Goal: Book appointment/travel/reservation

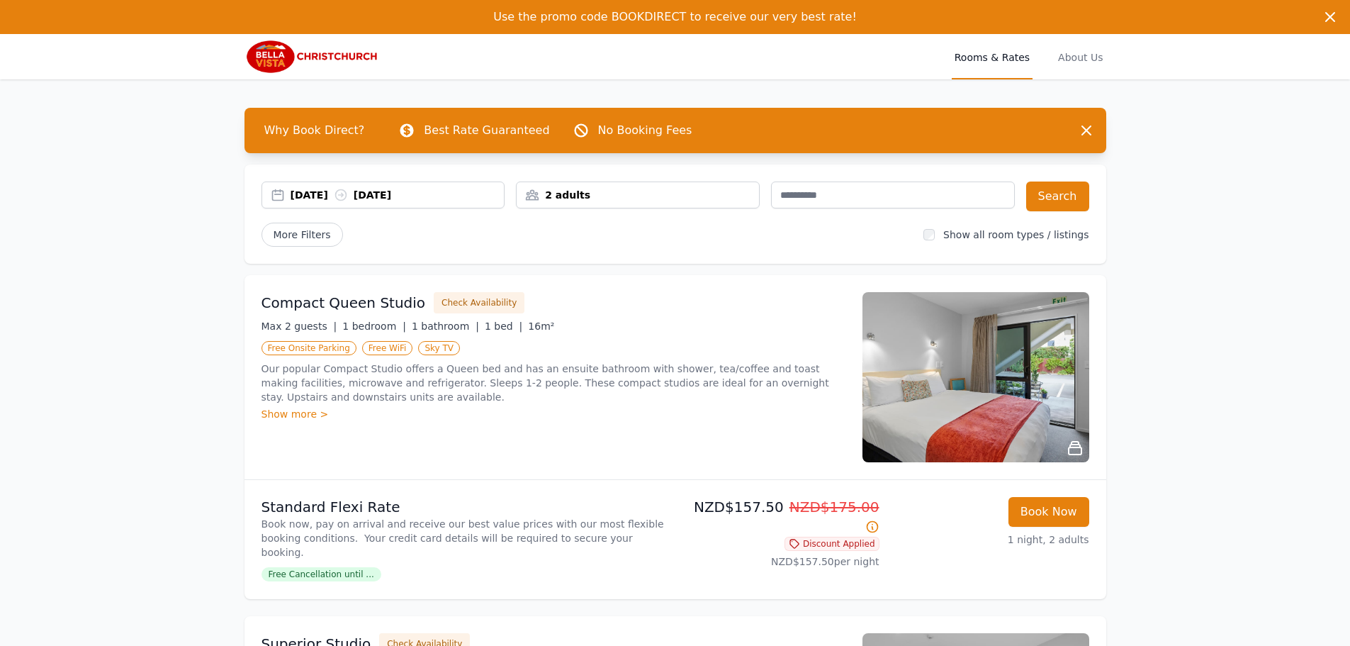
click at [325, 200] on div "[DATE] [DATE]" at bounding box center [398, 195] width 214 height 14
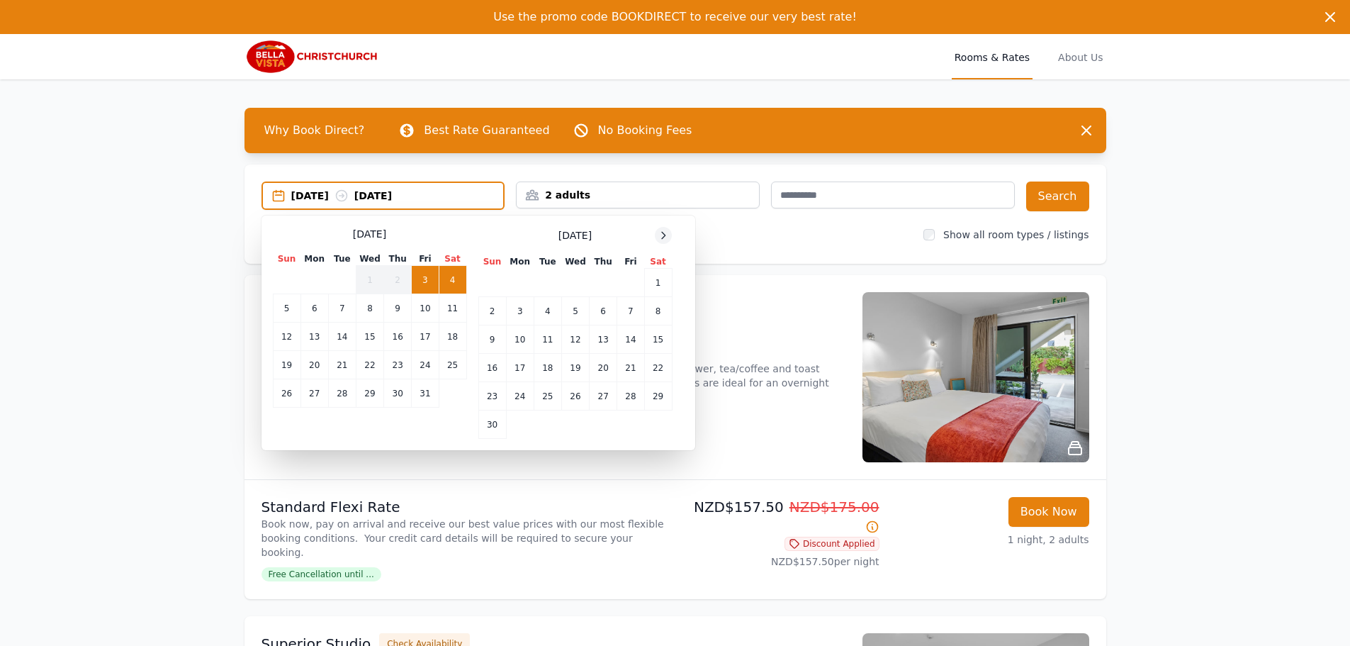
click at [666, 232] on icon at bounding box center [663, 235] width 11 height 11
click at [665, 233] on icon at bounding box center [663, 235] width 11 height 11
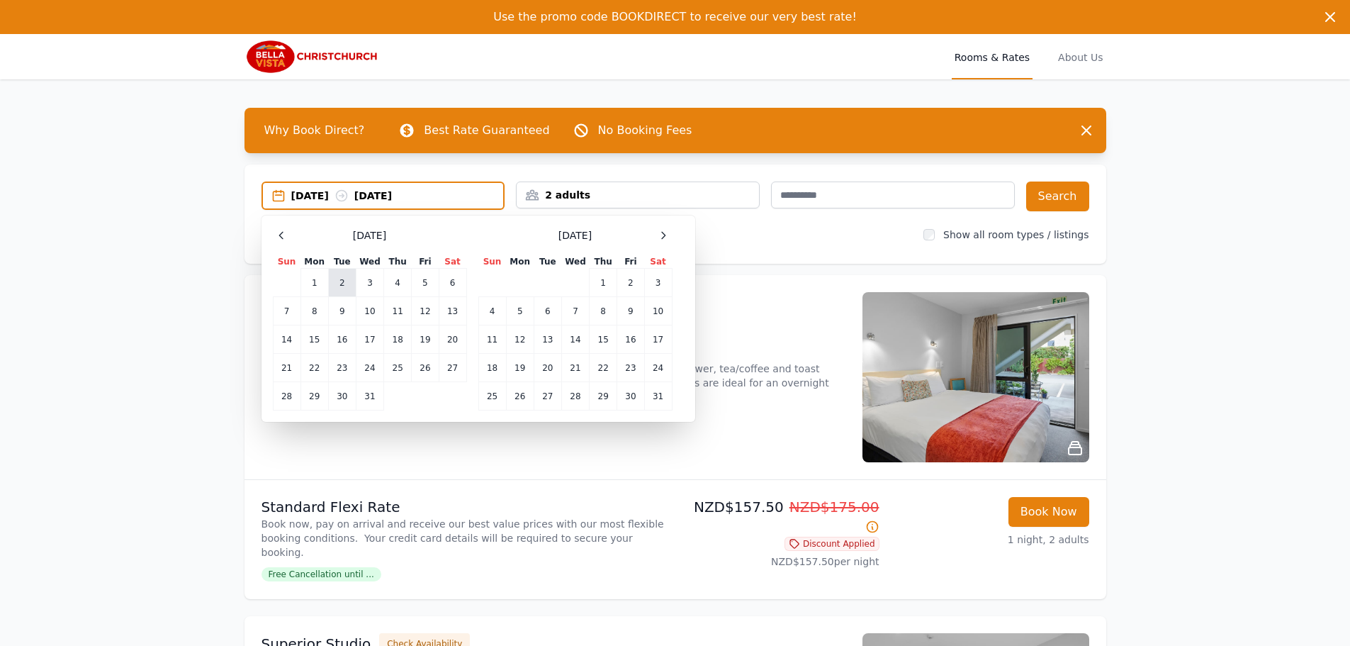
click at [347, 281] on td "2" at bounding box center [342, 283] width 28 height 28
click at [374, 279] on td "3" at bounding box center [370, 283] width 28 height 28
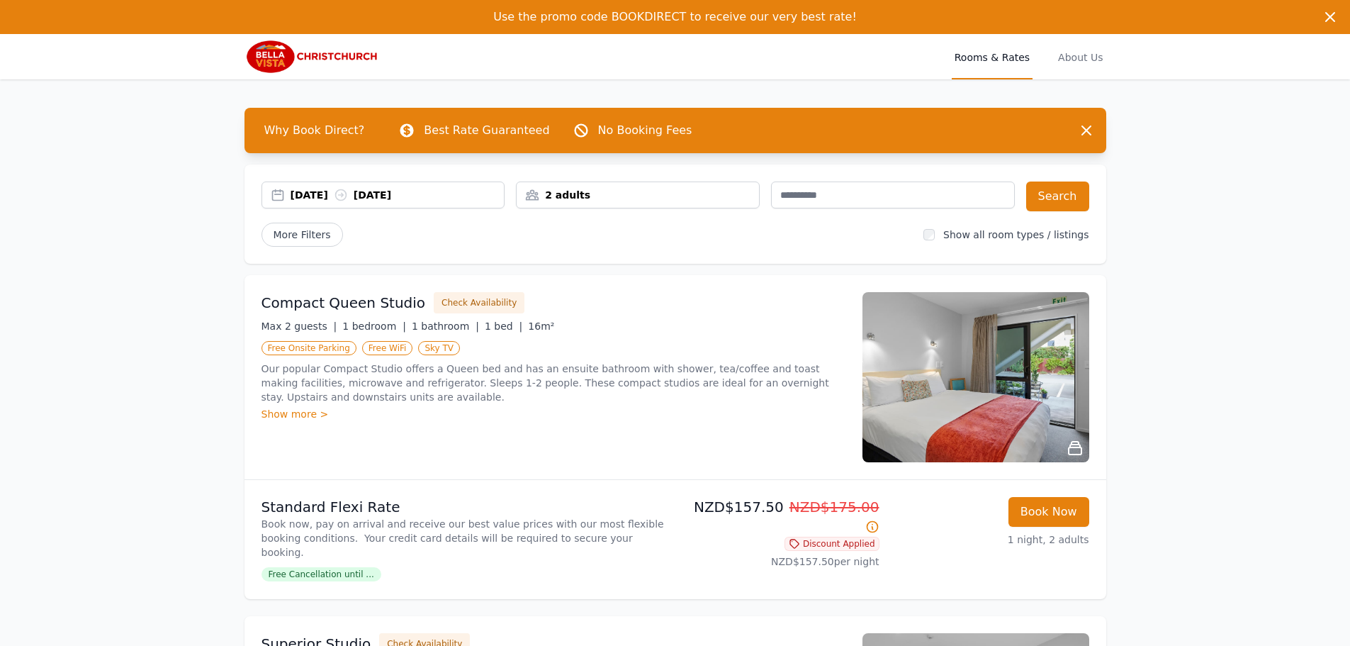
click at [601, 198] on div "2 adults" at bounding box center [638, 195] width 242 height 14
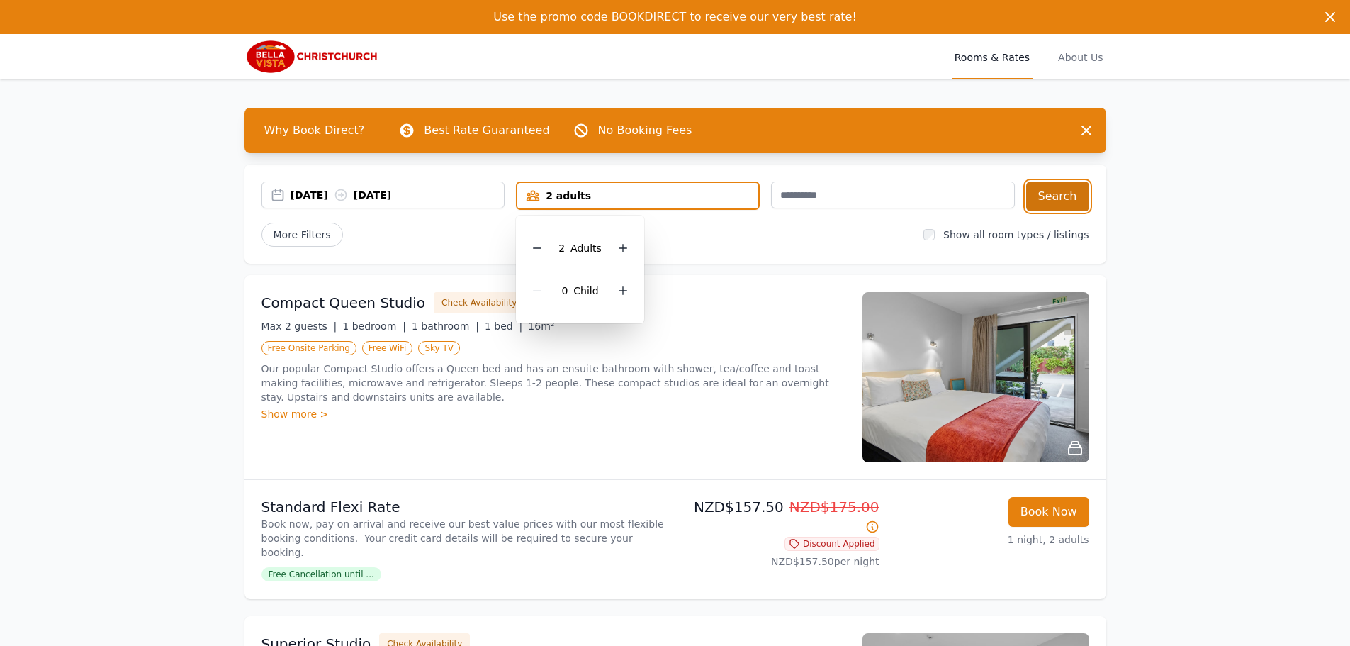
click at [1056, 193] on button "Search" at bounding box center [1057, 196] width 63 height 30
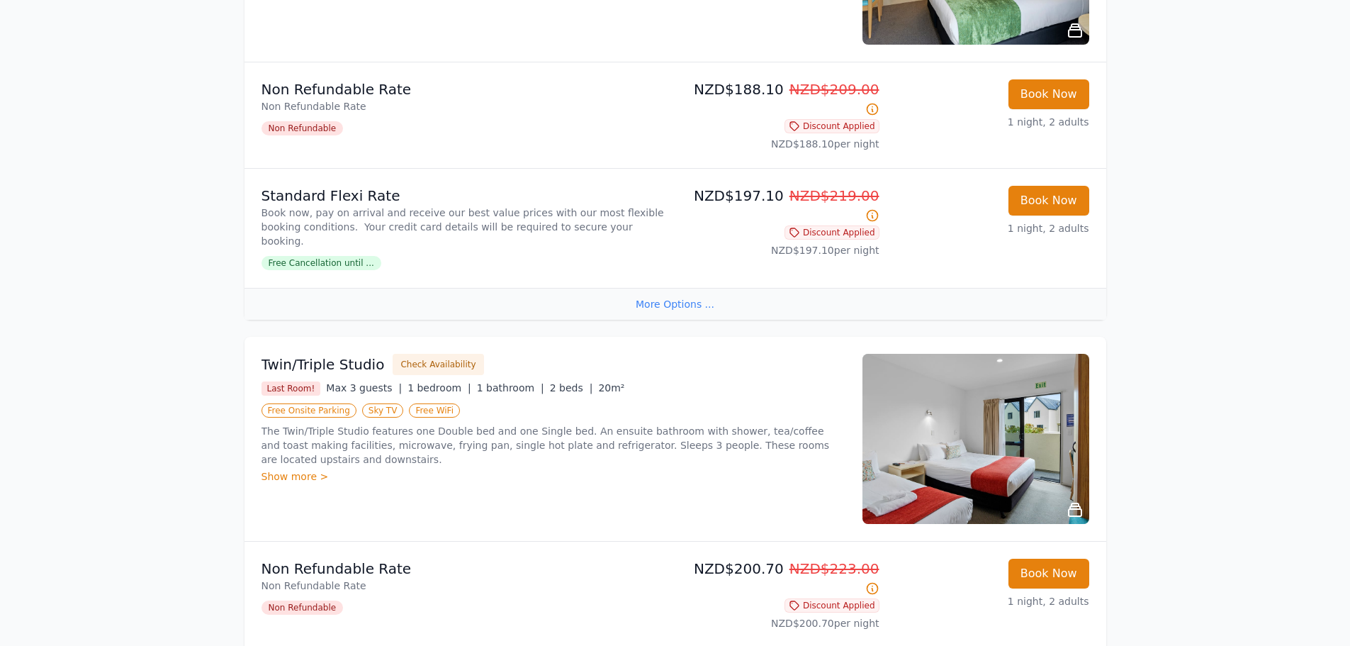
scroll to position [922, 0]
